Goal: Information Seeking & Learning: Learn about a topic

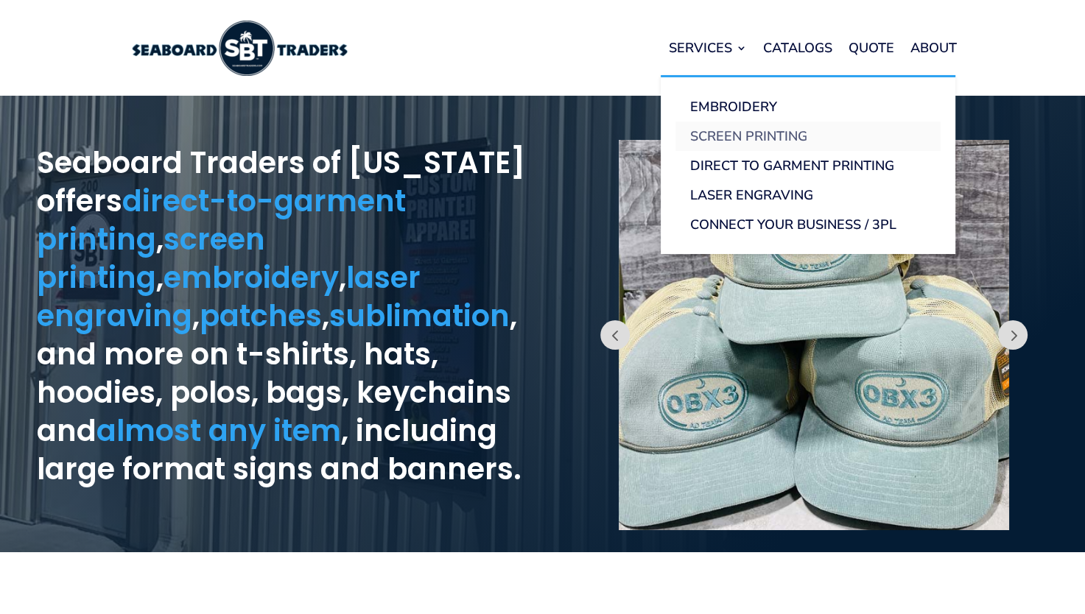
click at [723, 134] on link "Screen Printing" at bounding box center [807, 135] width 265 height 29
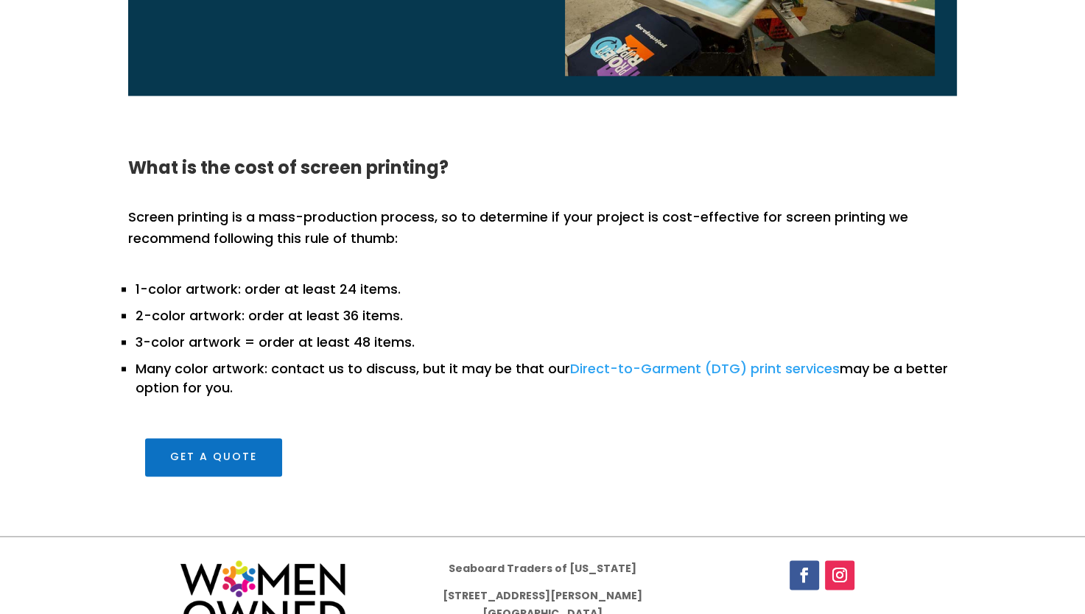
scroll to position [1888, 0]
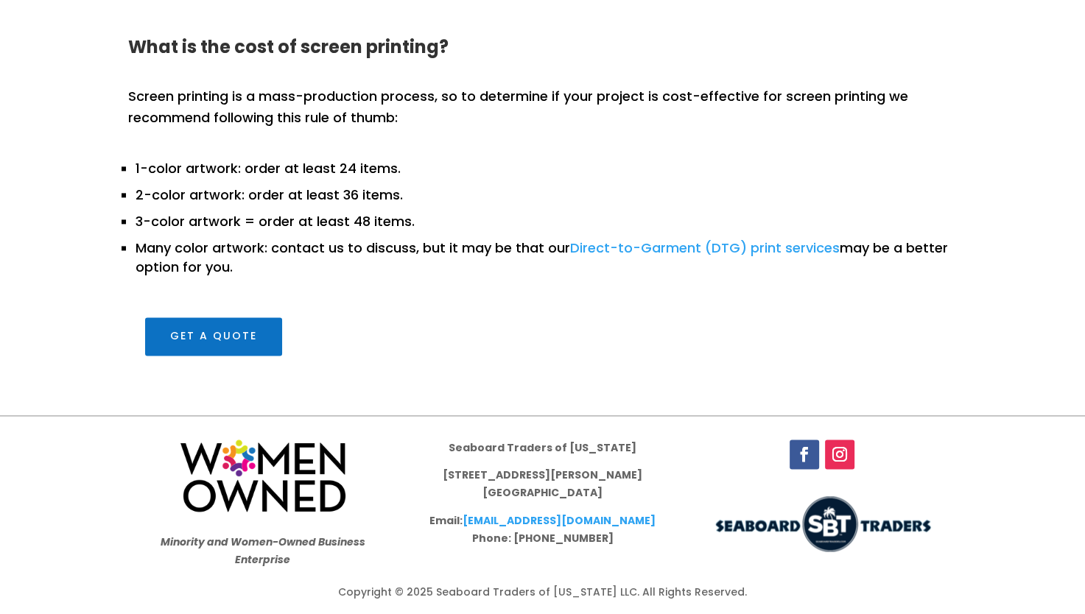
click at [705, 252] on link "Direct-to-Garment (DTG) print services" at bounding box center [704, 248] width 269 height 18
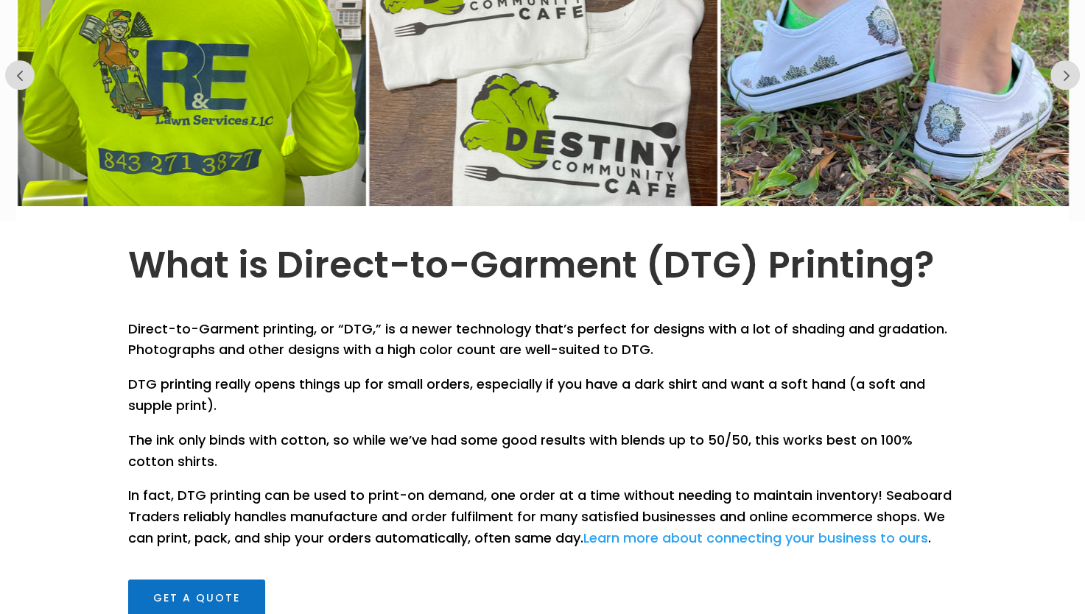
scroll to position [515, 0]
